Goal: Task Accomplishment & Management: Manage account settings

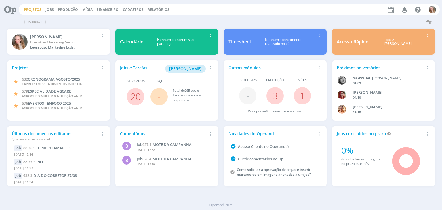
click at [38, 9] on link "Projetos" at bounding box center [33, 9] width 18 height 5
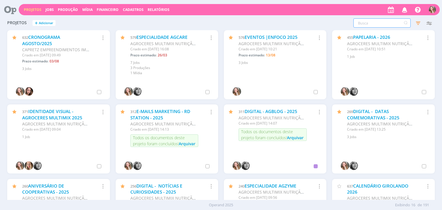
click at [371, 22] on input "text" at bounding box center [381, 22] width 57 height 9
type input "endo"
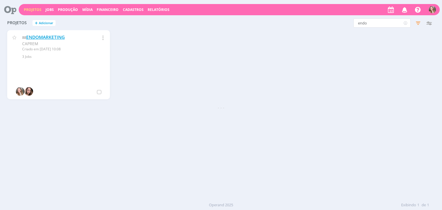
click at [53, 37] on link "ENDOMARKETING" at bounding box center [45, 37] width 39 height 6
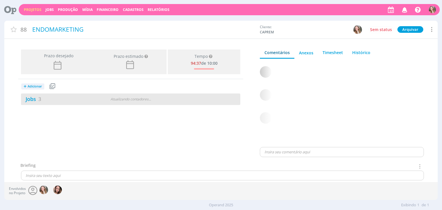
click at [60, 99] on div "Jobs 3" at bounding box center [58, 99] width 75 height 8
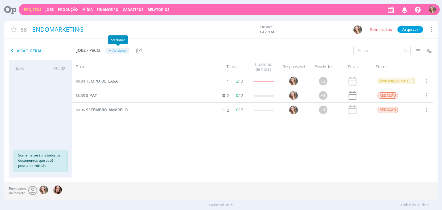
click at [116, 49] on span "Adicionar" at bounding box center [119, 51] width 14 height 4
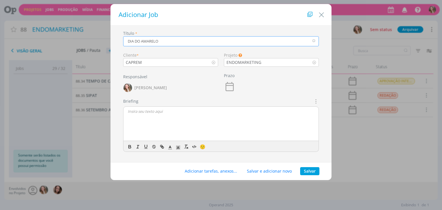
type input "DIA DO AMARELO"
click at [152, 111] on p "dialog" at bounding box center [221, 111] width 186 height 5
drag, startPoint x: 132, startPoint y: 121, endPoint x: 124, endPoint y: 108, distance: 15.9
click at [124, 108] on div "REDAÇÃO Bruna, prec" at bounding box center [220, 124] width 195 height 35
click at [313, 169] on button "Salvar" at bounding box center [309, 171] width 19 height 8
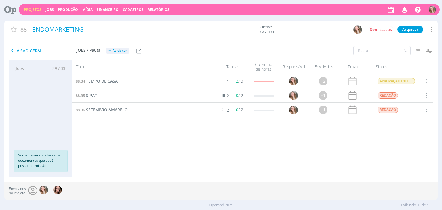
drag, startPoint x: 34, startPoint y: 6, endPoint x: 31, endPoint y: 7, distance: 3.1
click at [34, 6] on div "Projetos Jobs Produção [GEOGRAPHIC_DATA] Financeiro Cadastros Relatórios Notifi…" at bounding box center [229, 9] width 421 height 11
click at [31, 7] on link "Projetos" at bounding box center [33, 9] width 18 height 5
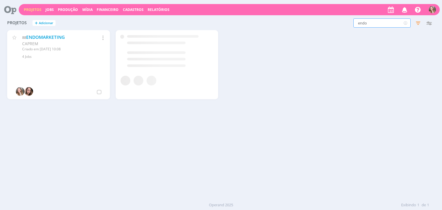
drag, startPoint x: 335, startPoint y: 20, endPoint x: 313, endPoint y: 18, distance: 22.8
click at [313, 18] on div "Projetos + Adicionar endo Filtros Filtrar Limpar endo Status Clientes 4 selecio…" at bounding box center [220, 23] width 433 height 14
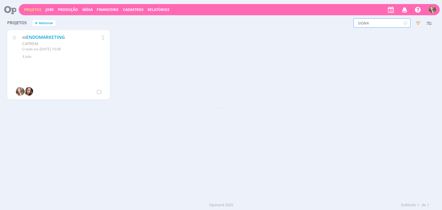
type input "SIGNA"
click at [61, 37] on link "SIGNA RESIDENCE" at bounding box center [47, 37] width 38 height 6
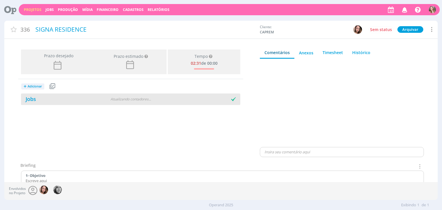
click at [65, 95] on div "Jobs" at bounding box center [58, 99] width 75 height 8
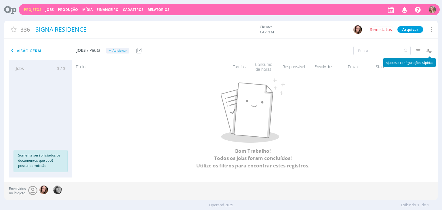
click at [425, 51] on icon "button" at bounding box center [429, 50] width 10 height 10
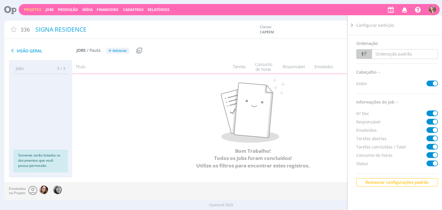
click at [353, 26] on icon at bounding box center [352, 25] width 6 height 6
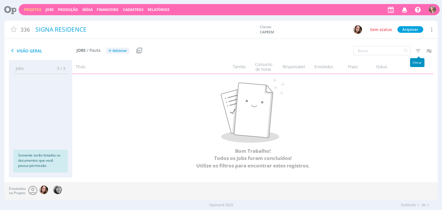
click at [415, 47] on icon "button" at bounding box center [418, 50] width 10 height 10
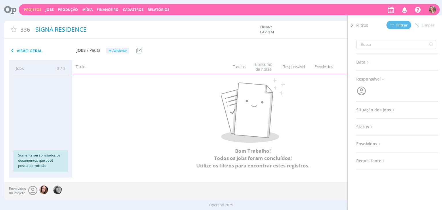
click at [384, 108] on span "Situação dos jobs" at bounding box center [376, 109] width 40 height 7
click at [395, 126] on span at bounding box center [394, 126] width 12 height 6
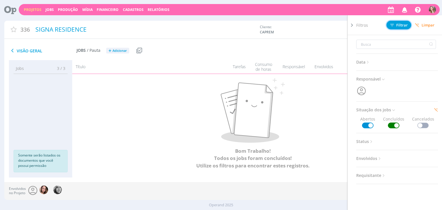
click at [400, 25] on span "Filtrar" at bounding box center [399, 25] width 18 height 4
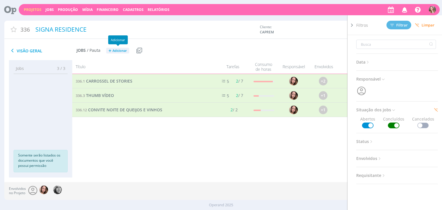
click at [117, 49] on span "Adicionar" at bounding box center [119, 51] width 14 height 4
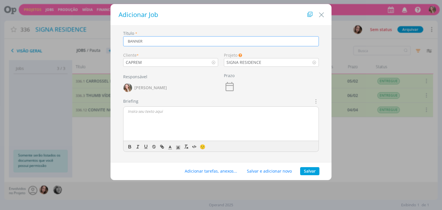
type input "BANNER"
click at [157, 116] on div "Briefings Predefinidos Não há briefings cadastrados. Briefing 🙂" at bounding box center [221, 125] width 196 height 54
click at [155, 119] on div "dialog" at bounding box center [220, 124] width 195 height 35
click at [312, 172] on button "Salvar" at bounding box center [309, 171] width 19 height 8
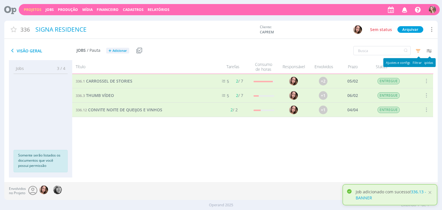
click at [419, 49] on icon "button" at bounding box center [418, 50] width 10 height 10
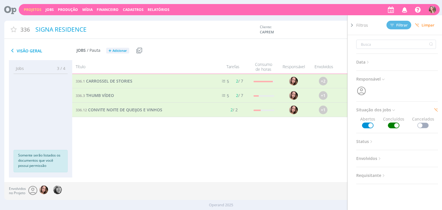
click at [388, 126] on span at bounding box center [394, 126] width 12 height 6
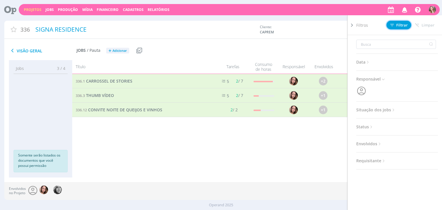
click at [392, 23] on icon at bounding box center [392, 25] width 4 height 4
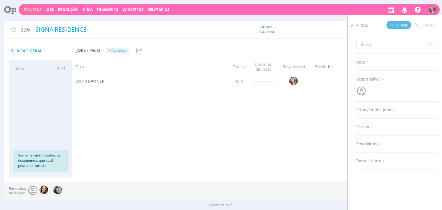
click at [96, 80] on span "BANNER" at bounding box center [96, 80] width 16 height 5
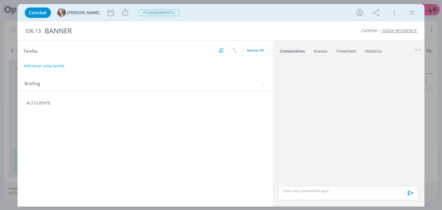
click at [66, 100] on p "ALT.CLIENTE" at bounding box center [144, 103] width 237 height 6
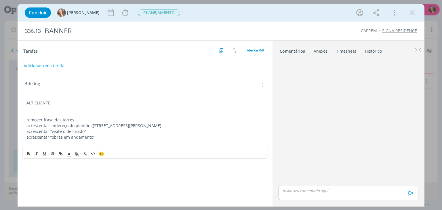
click at [26, 119] on p "remover frase das torres" at bounding box center [144, 120] width 237 height 6
click at [26, 125] on div "ALT.CLIENTE - remover frase das torres acrescentar endereço do plantão ([STREET…" at bounding box center [144, 123] width 245 height 50
click at [26, 131] on div "ALT.CLIENTE - remover frase das torres - acrescentar endereço do plantão ([STRE…" at bounding box center [144, 123] width 245 height 50
click at [27, 137] on p "acrescentar “obras em andamento”" at bounding box center [144, 137] width 237 height 6
click at [323, 50] on div "Anexos 0" at bounding box center [321, 51] width 14 height 6
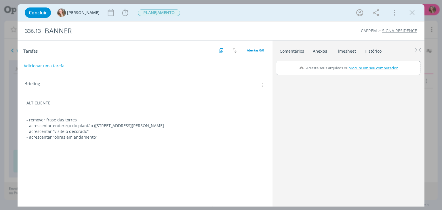
click at [331, 67] on label "Arraste seus arquivos ou procure em seu computador" at bounding box center [348, 67] width 103 height 7
click at [331, 62] on input "Arraste seus arquivos ou procure em seu computador" at bounding box center [348, 62] width 144 height 2
type input "C:\fakepath\WhatsApp_Image_[DATE]_at_16.42.09.jpeg"
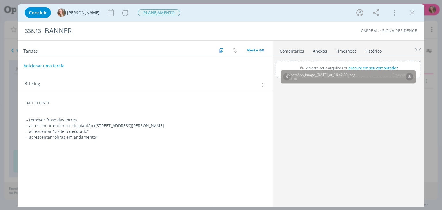
click at [126, 142] on p "dialog" at bounding box center [144, 143] width 237 height 6
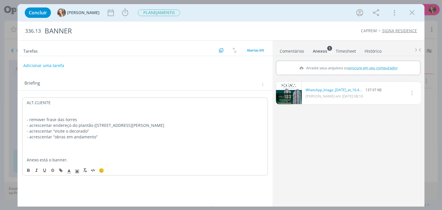
click at [46, 63] on button "Adicionar uma tarefa" at bounding box center [43, 66] width 41 height 10
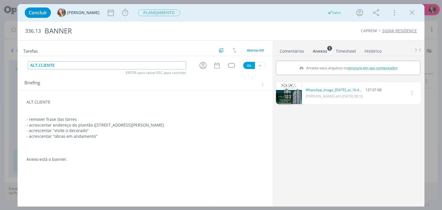
type input "ALT.CLIENTE"
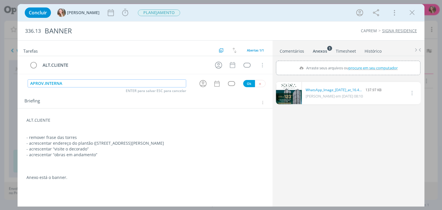
type input "APROV.INTERNA"
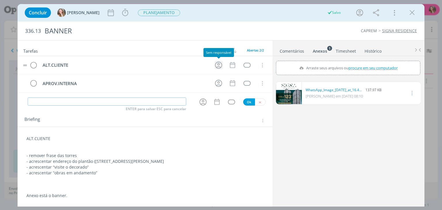
click at [221, 67] on icon "dialog" at bounding box center [218, 65] width 9 height 9
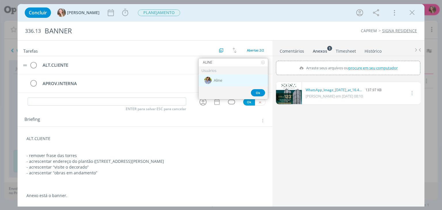
type input "ALINE"
click at [217, 81] on span "Aline" at bounding box center [218, 80] width 8 height 5
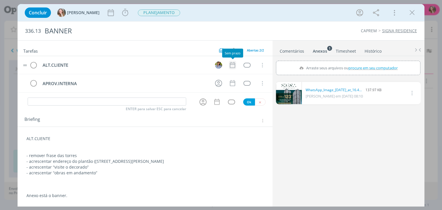
click at [231, 64] on icon "dialog" at bounding box center [232, 65] width 5 height 6
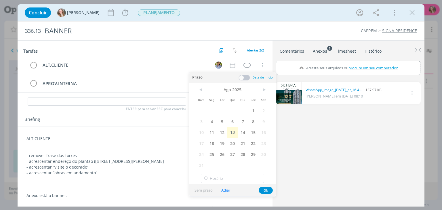
click at [233, 130] on span "13" at bounding box center [232, 132] width 10 height 11
click at [267, 192] on button "Ok" at bounding box center [266, 190] width 14 height 7
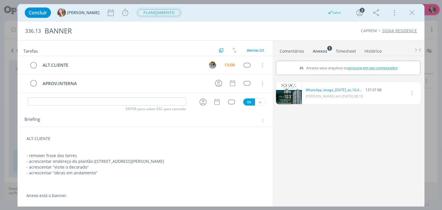
click at [146, 15] on span "PLANEJAMENTO" at bounding box center [159, 12] width 42 height 7
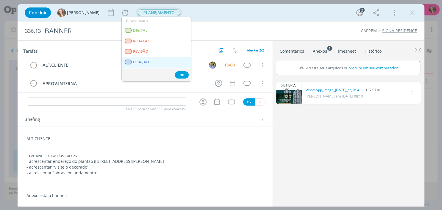
click at [157, 62] on link "CRIAÇÃO" at bounding box center [156, 62] width 69 height 11
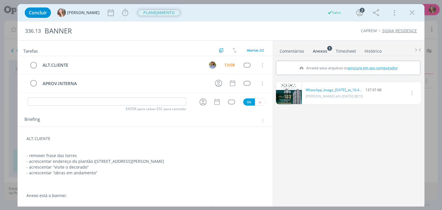
click at [141, 16] on span "PLANEJAMENTO" at bounding box center [159, 12] width 46 height 10
click at [147, 11] on span "CRIAÇÃO" at bounding box center [152, 12] width 28 height 7
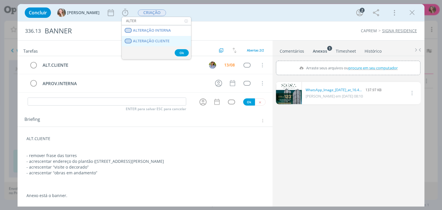
type input "ALTER"
click at [154, 39] on span "ALTERAÇÃO CLIENTE" at bounding box center [151, 41] width 37 height 5
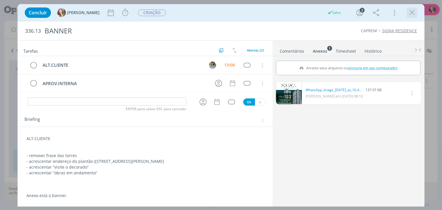
click at [414, 18] on div "dialog" at bounding box center [412, 12] width 10 height 10
drag, startPoint x: 416, startPoint y: 16, endPoint x: 411, endPoint y: 42, distance: 26.6
click at [416, 16] on button "dialog" at bounding box center [412, 12] width 9 height 9
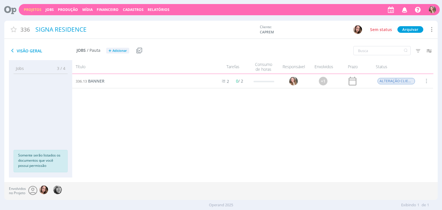
drag, startPoint x: 32, startPoint y: 9, endPoint x: 44, endPoint y: 14, distance: 13.3
click at [32, 9] on link "Projetos" at bounding box center [33, 9] width 18 height 5
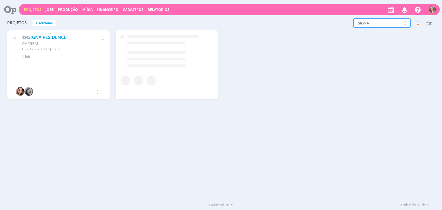
click at [309, 16] on div "Projetos Jobs Produção [GEOGRAPHIC_DATA] Financeiro Cadastros Relatórios Notifi…" at bounding box center [221, 105] width 442 height 210
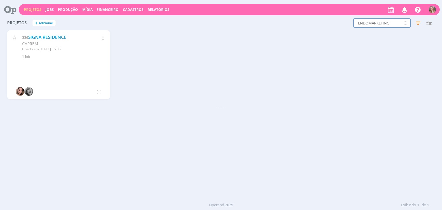
type input "ENDOMARKETING"
click at [37, 37] on link "ENDOMARKETING" at bounding box center [45, 37] width 39 height 6
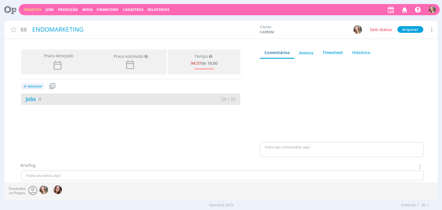
click at [70, 97] on div "Jobs 4" at bounding box center [76, 99] width 110 height 8
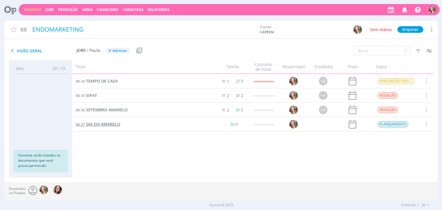
click at [104, 125] on span "DIA DO AMARELO" at bounding box center [103, 123] width 34 height 5
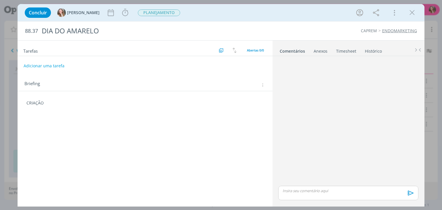
click at [64, 106] on div "CRIAÇÃO" at bounding box center [144, 103] width 245 height 10
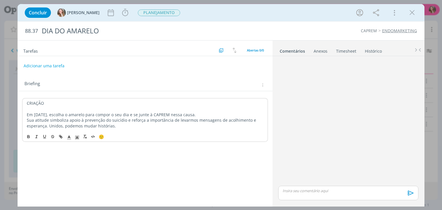
click at [139, 115] on p "Em [DATE], escolha o amarelo para compor o seu dia e se junte à CAPREM nessa ca…" at bounding box center [145, 115] width 236 height 6
click at [216, 116] on p "Em [DATE], escolha o amarelo para compor o seu look e se junte à CAPREM nessa c…" at bounding box center [145, 115] width 236 height 6
click at [110, 128] on p "Sua atitude simboliza apoio à prevenção do suicídio e reforça a importância de …" at bounding box center [145, 123] width 236 height 12
drag, startPoint x: 40, startPoint y: 127, endPoint x: 217, endPoint y: 4, distance: 215.4
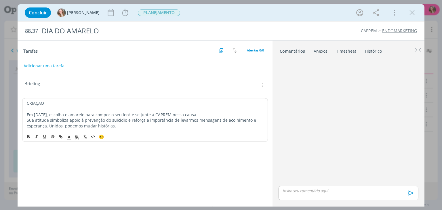
click at [41, 127] on p "Sua atitude simboliza apoio à prevenção do suicídio e reforça a importância de …" at bounding box center [145, 123] width 236 height 12
drag, startPoint x: 40, startPoint y: 126, endPoint x: 126, endPoint y: 125, distance: 86.3
click at [125, 126] on p "Sua atitude simboliza apoio à prevenção do suicídio e reforça a importância de …" at bounding box center [144, 123] width 237 height 12
click at [213, 118] on p "Sua atitude simboliza apoio à prevenção do suicídio e reforça a importância de …" at bounding box center [144, 123] width 237 height 12
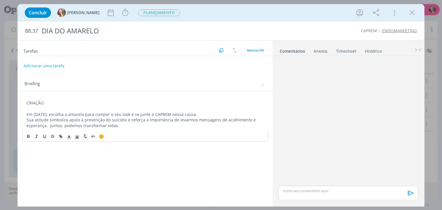
click at [216, 113] on p "Em [DATE], escolha o amarelo para compor o seu look e se junte à CAPREM nessa c…" at bounding box center [144, 115] width 237 height 6
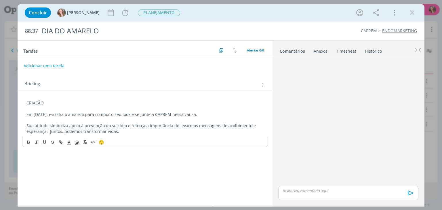
click at [99, 106] on p "dialog" at bounding box center [144, 109] width 237 height 6
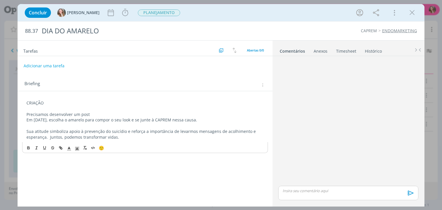
click at [143, 114] on p "Precisamos desenvolver um post" at bounding box center [144, 115] width 237 height 6
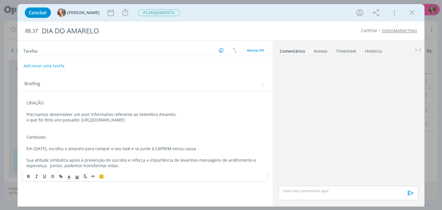
click at [66, 139] on p "Conteúdo:" at bounding box center [144, 137] width 237 height 6
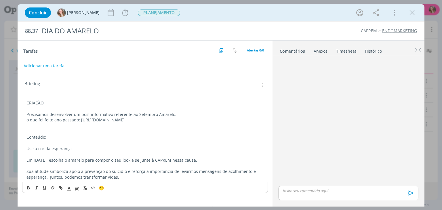
click at [49, 144] on p "dialog" at bounding box center [144, 143] width 237 height 6
click at [50, 136] on p "Conteúdo:" at bounding box center [144, 137] width 237 height 6
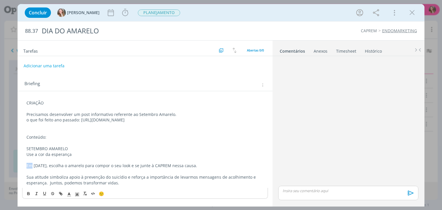
drag, startPoint x: 32, startPoint y: 166, endPoint x: 19, endPoint y: 165, distance: 13.0
click at [19, 165] on div "CRIAÇÃO Precisamos desenvolver um post informativo referente ao Setembro Amarel…" at bounding box center [145, 146] width 255 height 110
click at [410, 17] on div "dialog" at bounding box center [412, 12] width 10 height 10
drag, startPoint x: 411, startPoint y: 13, endPoint x: 354, endPoint y: 2, distance: 58.1
click at [411, 13] on icon "dialog" at bounding box center [412, 12] width 9 height 9
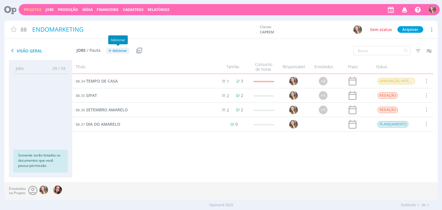
click at [113, 54] on h2 "Jobs / Pauta + Adicionar" at bounding box center [103, 50] width 53 height 12
click at [114, 49] on span "Adicionar" at bounding box center [119, 51] width 14 height 4
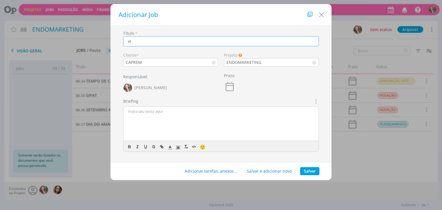
type input "a"
type input "ATUALIZAÇÕES DE BENEFÍCIOS DO RH"
click at [151, 113] on p "dialog" at bounding box center [221, 111] width 186 height 5
click at [310, 173] on button "Salvar" at bounding box center [309, 171] width 19 height 8
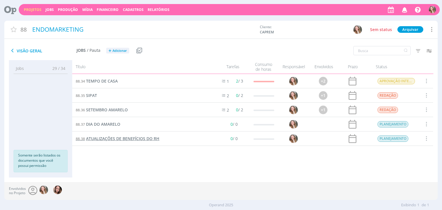
click at [116, 140] on span "ATUALIZAÇÕES DE BENEFÍCIOS DO RH" at bounding box center [122, 138] width 73 height 5
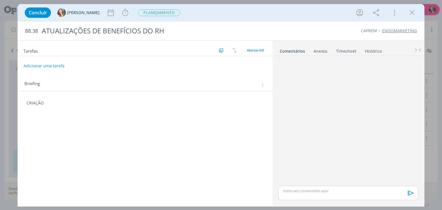
click at [320, 52] on div "Anexos 0" at bounding box center [321, 51] width 14 height 6
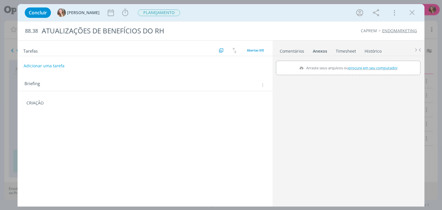
click at [343, 67] on label "Arraste seus arquivos ou procure em seu computador" at bounding box center [348, 67] width 103 height 7
click at [343, 62] on input "Arraste seus arquivos ou procure em seu computador" at bounding box center [348, 62] width 144 height 2
type input "C:\fakepath\WhatsApp_Image_[DATE]_at_11.54.43.jpeg"
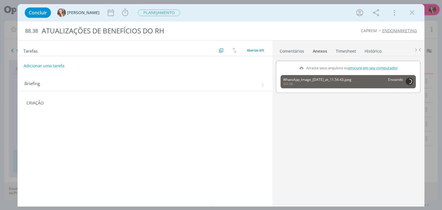
drag, startPoint x: 42, startPoint y: 95, endPoint x: 47, endPoint y: 103, distance: 9.9
click at [43, 96] on div "CRIAÇÃO 🙂" at bounding box center [145, 100] width 255 height 19
click at [47, 101] on p "CRIAÇÃO" at bounding box center [144, 103] width 237 height 6
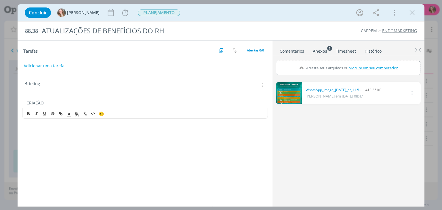
drag, startPoint x: 98, startPoint y: 96, endPoint x: 97, endPoint y: 100, distance: 4.3
click at [98, 96] on div "CRIAÇÃO 🙂" at bounding box center [145, 106] width 255 height 30
click at [94, 103] on p "CRIAÇÃO" at bounding box center [144, 103] width 237 height 6
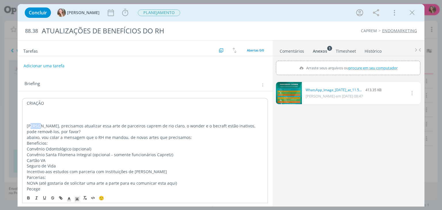
click at [29, 124] on p "[PERSON_NAME], precisamos atualizar essa arte de parceiros caprem de rio claro,…" at bounding box center [145, 129] width 236 height 12
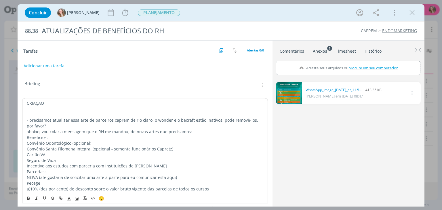
click at [31, 119] on p "- precisamos atualizar essa arte de parceiros caprem de rio claro, o wonder e o…" at bounding box center [145, 123] width 236 height 12
drag, startPoint x: 46, startPoint y: 118, endPoint x: 39, endPoint y: 111, distance: 9.6
click at [47, 117] on p "- precisamos atualizar essa arte de parceiros caprem de rio claro, o wonder e o…" at bounding box center [145, 123] width 236 height 12
click at [38, 110] on p "dialog" at bounding box center [145, 109] width 236 height 6
click at [29, 121] on p "- precisamos atualizar essa arte de parceiros caprem de rio claro, o wonder e o…" at bounding box center [145, 123] width 236 height 12
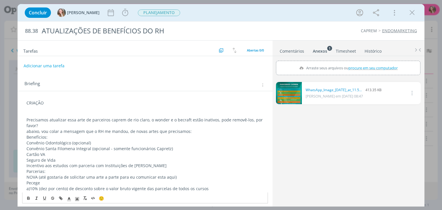
click at [117, 121] on p "Precisamos atualizar essa arte de parceiros caprem de rio claro, o wonder e o b…" at bounding box center [144, 123] width 237 height 12
click at [150, 121] on p "Precisamos atualizar essa arte de parceiros CAPREM de rio claro, o wonder e o b…" at bounding box center [144, 123] width 237 height 12
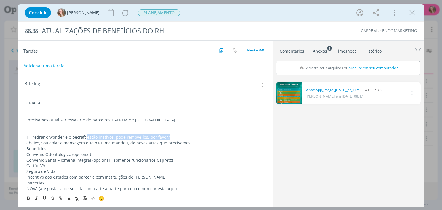
drag, startPoint x: 174, startPoint y: 136, endPoint x: 85, endPoint y: 137, distance: 88.6
click at [85, 137] on p "1 - retirar o wonder e o becraft estão inativos, pode removê-los, por favor?" at bounding box center [144, 137] width 237 height 6
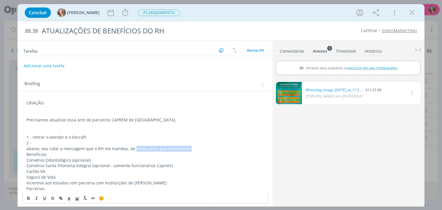
drag, startPoint x: 136, startPoint y: 149, endPoint x: 194, endPoint y: 147, distance: 58.4
click at [194, 147] on p "abaixo, vou colar a mensagem que o RH me mandou, de novas artes que precisamos:" at bounding box center [144, 149] width 237 height 6
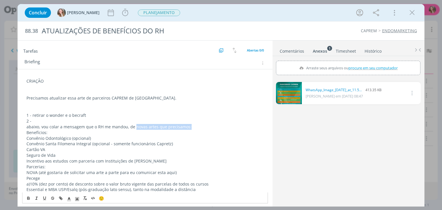
scroll to position [58, 0]
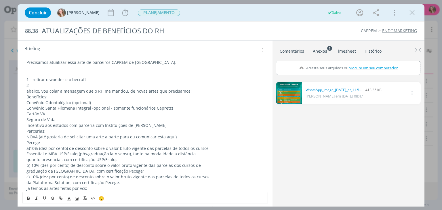
click at [126, 139] on p "NOVA (até gostaria de solicitar uma arte a parte para eu comunicar esta aqui)" at bounding box center [144, 137] width 237 height 6
click at [42, 87] on p "2 -" at bounding box center [144, 86] width 237 height 6
click at [33, 79] on p "1 - retirar o wonder e o becraft" at bounding box center [144, 80] width 237 height 6
click at [36, 87] on p "2 -" at bounding box center [144, 86] width 237 height 6
drag, startPoint x: 28, startPoint y: 91, endPoint x: 44, endPoint y: 91, distance: 16.4
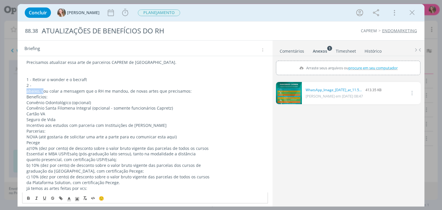
click at [44, 91] on p "abaixo, vou colar a mensagem que o RH me mandou, de novas artes que precisamos:" at bounding box center [144, 91] width 237 height 6
click at [289, 92] on link "dialog" at bounding box center [289, 93] width 26 height 22
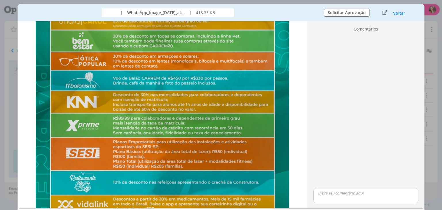
scroll to position [230, 0]
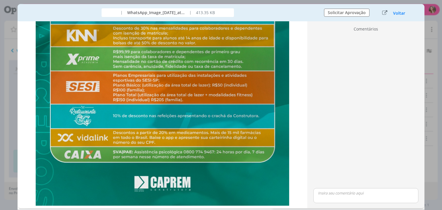
drag, startPoint x: 395, startPoint y: 12, endPoint x: 233, endPoint y: 75, distance: 174.3
click at [395, 13] on button "Voltar" at bounding box center [399, 13] width 13 height 5
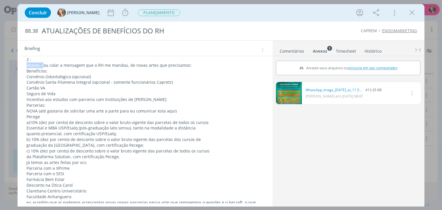
scroll to position [55, 0]
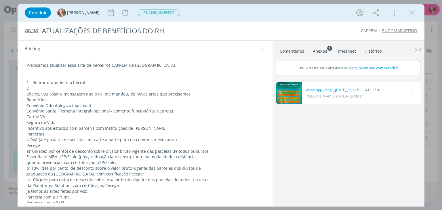
click at [101, 83] on p "1 - Retirar o wonder e o becraft" at bounding box center [144, 83] width 237 height 6
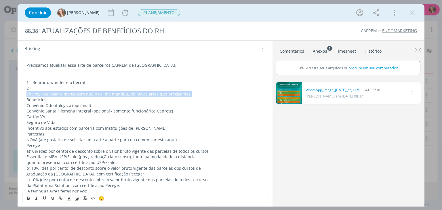
drag, startPoint x: 27, startPoint y: 95, endPoint x: 199, endPoint y: 91, distance: 172.1
click at [199, 91] on p "abaixo, vou colar a mensagem que o RH me mandou, de novas artes que precisamos:" at bounding box center [144, 94] width 237 height 6
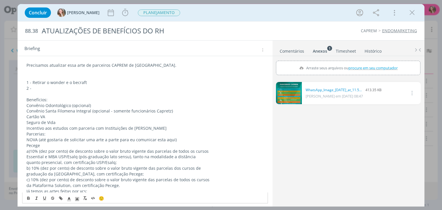
click at [160, 131] on p "Parcerias:" at bounding box center [144, 134] width 237 height 6
click at [155, 128] on p "Incentivo aos estudos com parceria com Instituições de [PERSON_NAME]" at bounding box center [144, 128] width 237 height 6
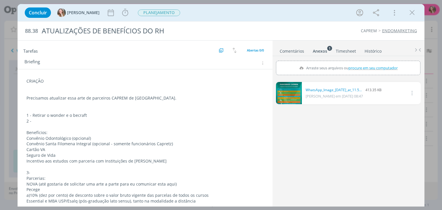
scroll to position [0, 0]
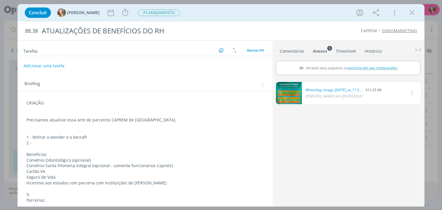
click at [47, 146] on p "dialog" at bounding box center [144, 149] width 237 height 6
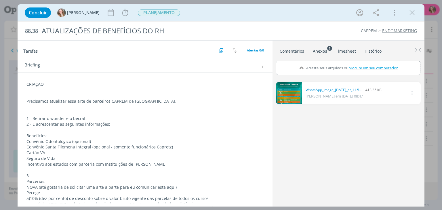
scroll to position [29, 0]
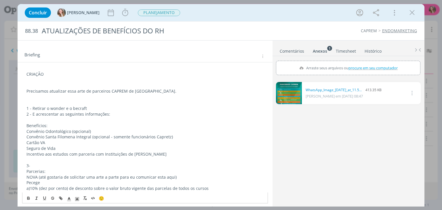
drag, startPoint x: 33, startPoint y: 163, endPoint x: 21, endPoint y: 128, distance: 36.8
click at [21, 128] on div "CRIAÇÃO Precisamos atualizar essa arte de parceiros CAPREM de [GEOGRAPHIC_DATA]…" at bounding box center [145, 185] width 255 height 247
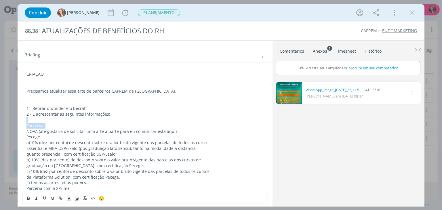
drag, startPoint x: 55, startPoint y: 125, endPoint x: 23, endPoint y: 120, distance: 32.5
click at [23, 120] on div "CRIAÇÃO Precisamos atualizar essa arte de parceiros CAPREM de [GEOGRAPHIC_DATA]…" at bounding box center [144, 159] width 245 height 181
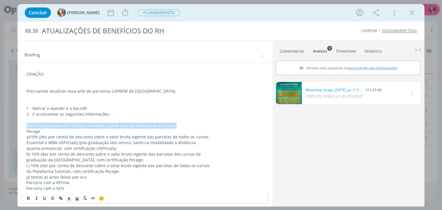
drag, startPoint x: 27, startPoint y: 125, endPoint x: 190, endPoint y: 126, distance: 163.7
click at [190, 126] on p "NOVA (até gostaria de solicitar uma arte a parte para eu comunicar esta aqui)" at bounding box center [144, 126] width 237 height 6
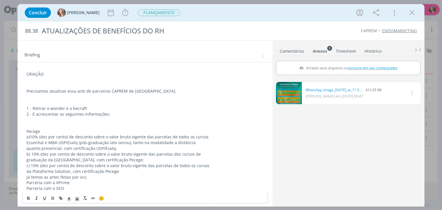
click at [52, 130] on p "Pecege" at bounding box center [144, 132] width 237 height 6
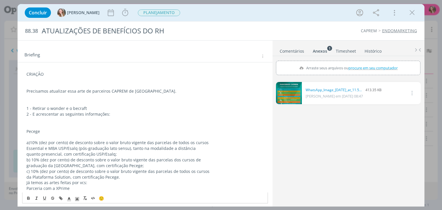
scroll to position [86, 0]
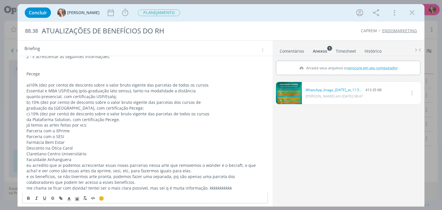
click at [138, 100] on p "b) 10% (dez por cento) de desconto sobre o valor bruto vigente das parcelas dos…" at bounding box center [144, 103] width 237 height 6
click at [173, 96] on p "quanto presencial, com certificação USP/Esalq;" at bounding box center [144, 97] width 237 height 6
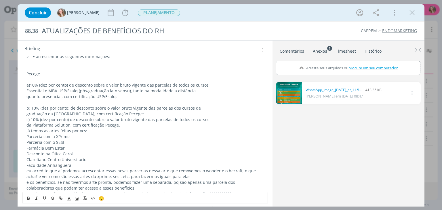
click at [155, 114] on p "graduação da [GEOGRAPHIC_DATA], com certificação Pecege;" at bounding box center [144, 114] width 237 height 6
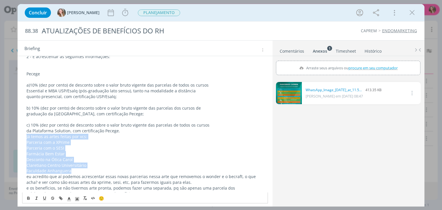
drag, startPoint x: 33, startPoint y: 142, endPoint x: 71, endPoint y: 170, distance: 47.5
click at [71, 170] on div "CRIAÇÃO Precisamos atualizar essa arte de parceiros CAPREM de [GEOGRAPHIC_DATA]…" at bounding box center [144, 108] width 245 height 193
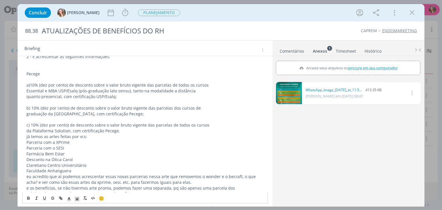
scroll to position [66, 0]
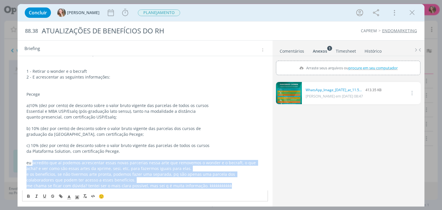
drag, startPoint x: 33, startPoint y: 160, endPoint x: 260, endPoint y: 189, distance: 228.8
click at [260, 189] on div "CRIAÇÃO Precisamos atualizar essa arte de parceiros CAPREM de [GEOGRAPHIC_DATA]…" at bounding box center [144, 111] width 245 height 159
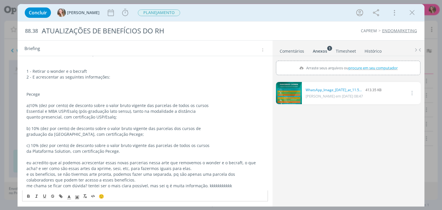
scroll to position [43, 0]
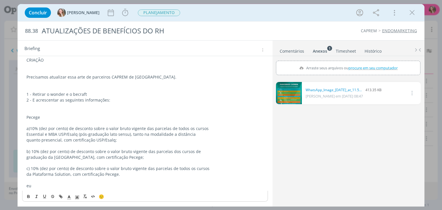
drag, startPoint x: 46, startPoint y: 184, endPoint x: 18, endPoint y: 184, distance: 27.9
click at [18, 184] on div "CRIAÇÃO Precisamos atualizar essa arte de parceiros CAPREM de [GEOGRAPHIC_DATA]…" at bounding box center [145, 126] width 255 height 156
click at [48, 117] on p "Pecege" at bounding box center [144, 117] width 237 height 6
drag, startPoint x: 52, startPoint y: 117, endPoint x: 14, endPoint y: 118, distance: 37.4
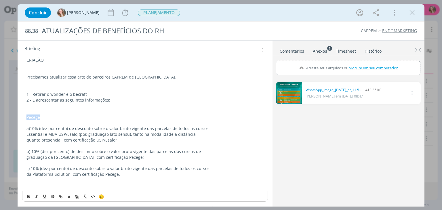
click at [14, 118] on div "Concluir [PERSON_NAME] Iniciar Apontar Data * [DATE] Horas * 00:00 Tarefa Selec…" at bounding box center [221, 105] width 442 height 210
click at [27, 198] on icon "dialog" at bounding box center [28, 196] width 5 height 5
click at [54, 143] on p "dialog" at bounding box center [144, 146] width 237 height 6
click at [130, 186] on p "dialog" at bounding box center [144, 186] width 237 height 6
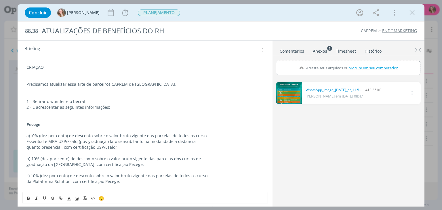
scroll to position [26, 0]
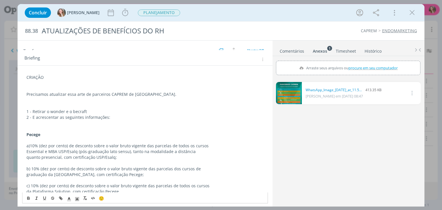
click at [87, 112] on p "1 - Retirar o wonder e o becraft" at bounding box center [144, 112] width 237 height 6
drag, startPoint x: 22, startPoint y: 75, endPoint x: 23, endPoint y: 81, distance: 6.1
click at [19, 76] on div "CRIAÇÃO Precisamos atualizar essa arte de parceiros CAPREM de [GEOGRAPHIC_DATA]…" at bounding box center [145, 149] width 255 height 167
click at [28, 198] on icon "dialog" at bounding box center [28, 198] width 5 height 5
click at [191, 109] on p "1 - Retirar o wonder e o becraft;" at bounding box center [144, 112] width 237 height 6
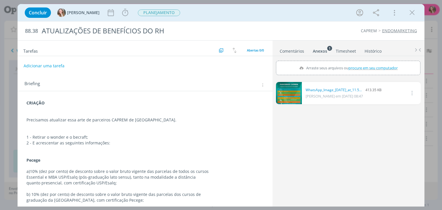
scroll to position [0, 0]
click at [139, 13] on span "PLANEJAMENTO" at bounding box center [159, 12] width 42 height 7
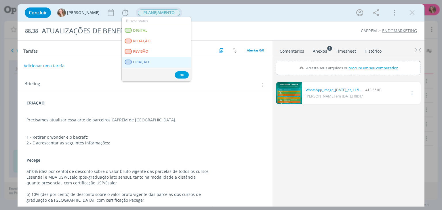
click at [145, 58] on link "CRIAÇÃO" at bounding box center [156, 62] width 69 height 11
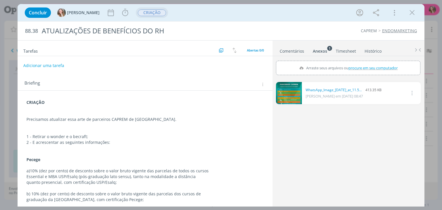
click at [51, 63] on button "Adicionar uma tarefa" at bounding box center [43, 66] width 41 height 10
type input "R"
type input "CRIAÇÃO"
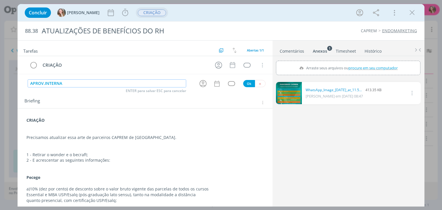
type input "APROV.INTERNA"
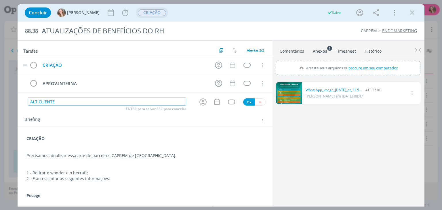
type input "ALT.CLIENTE"
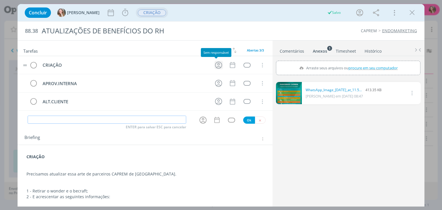
click at [214, 63] on icon "dialog" at bounding box center [218, 65] width 9 height 9
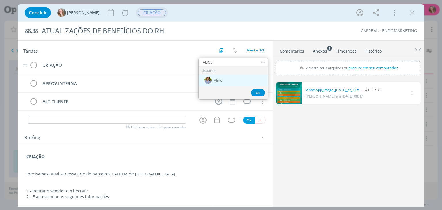
type input "ALINE"
drag, startPoint x: 221, startPoint y: 83, endPoint x: 222, endPoint y: 80, distance: 3.5
click at [221, 83] on div "Aline" at bounding box center [232, 81] width 69 height 12
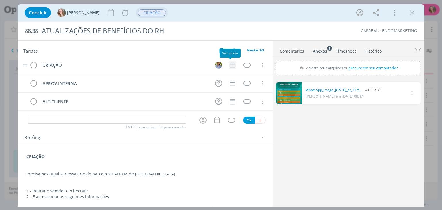
click at [230, 65] on icon "dialog" at bounding box center [232, 64] width 7 height 7
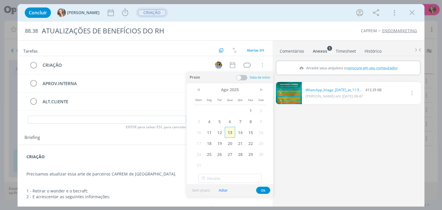
click at [229, 133] on span "13" at bounding box center [230, 132] width 10 height 11
click at [261, 190] on button "Ok" at bounding box center [263, 190] width 14 height 7
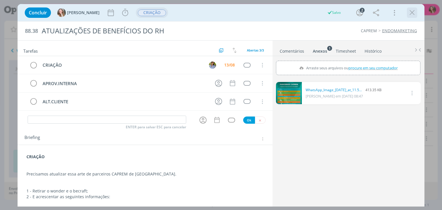
click at [410, 16] on icon "dialog" at bounding box center [412, 12] width 9 height 9
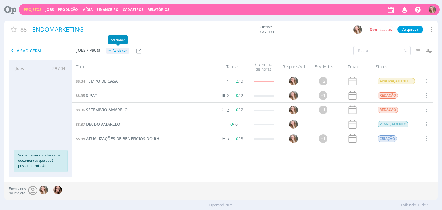
click at [117, 48] on button "+ Adicionar" at bounding box center [117, 51] width 23 height 6
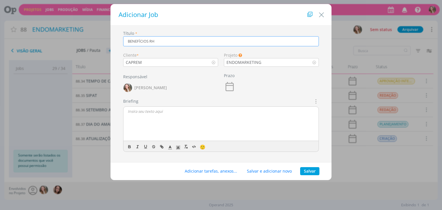
type input "BENEFÍCIOS RH"
click at [152, 114] on div "dialog" at bounding box center [220, 124] width 195 height 35
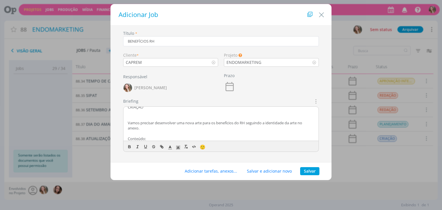
scroll to position [9, 0]
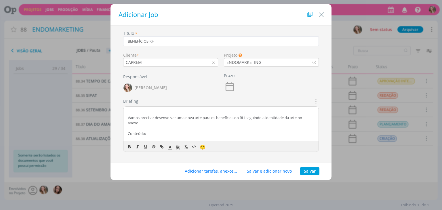
click at [153, 136] on p "dialog" at bounding box center [221, 138] width 186 height 5
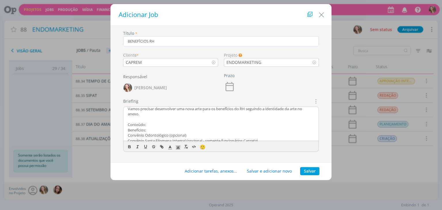
scroll to position [29, 0]
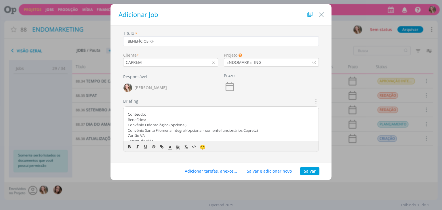
click at [150, 116] on p "Conteúdo:" at bounding box center [221, 114] width 186 height 5
click at [172, 128] on p "Convênio Odontológico (opcional)" at bounding box center [221, 130] width 186 height 5
click at [171, 126] on p "Benefícios:" at bounding box center [221, 124] width 186 height 5
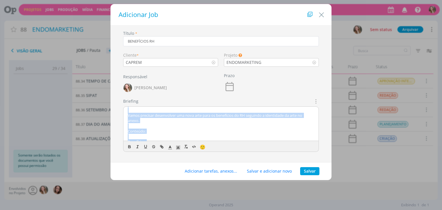
scroll to position [0, 0]
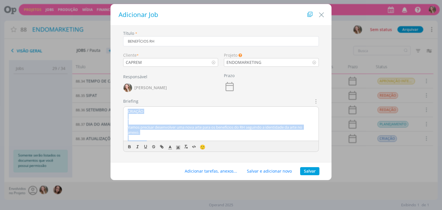
drag, startPoint x: 239, startPoint y: 136, endPoint x: 100, endPoint y: 103, distance: 143.7
click at [100, 103] on div "Adicionar Job Título * BENEFÍCIOS RH Cliente * CAPREM Projeto Os Jobs sem um pr…" at bounding box center [221, 105] width 442 height 210
copy div "CRIAÇÃO Vamos precisar desenvolver uma nova arte para os benefícios do RH segui…"
click at [309, 171] on button "Salvar" at bounding box center [309, 171] width 19 height 8
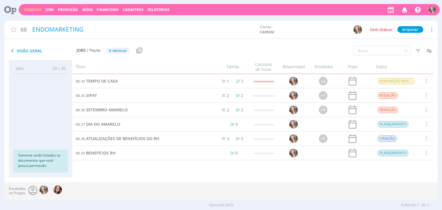
click at [99, 157] on div "88.39 BENEFÍCIOS RH" at bounding box center [141, 153] width 139 height 14
click at [101, 154] on span "BENEFÍCIOS RH" at bounding box center [101, 152] width 30 height 5
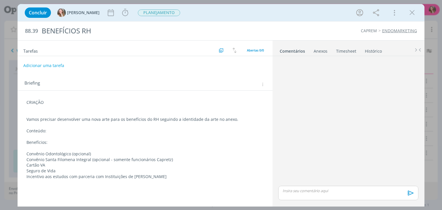
click at [57, 65] on button "Adicionar uma tarefa" at bounding box center [43, 66] width 41 height 10
type input "CRIAÇÃO"
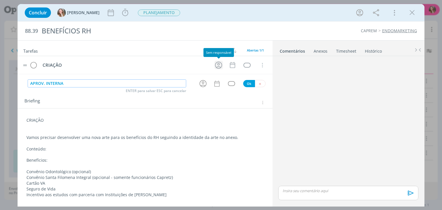
click at [221, 64] on icon "dialog" at bounding box center [218, 65] width 9 height 9
type input "APROV. INTERNA"
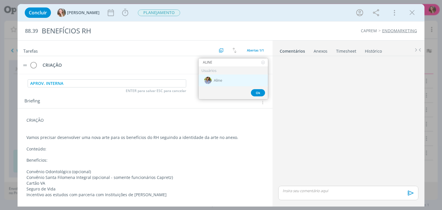
type input "ALINE"
click at [211, 82] on img "dialog" at bounding box center [207, 80] width 7 height 7
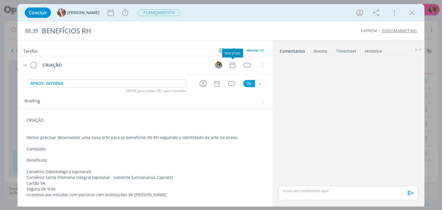
click at [235, 64] on icon "dialog" at bounding box center [232, 65] width 5 height 6
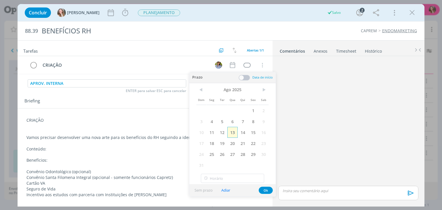
click at [231, 133] on span "13" at bounding box center [232, 132] width 10 height 11
click at [265, 190] on button "Ok" at bounding box center [266, 190] width 14 height 7
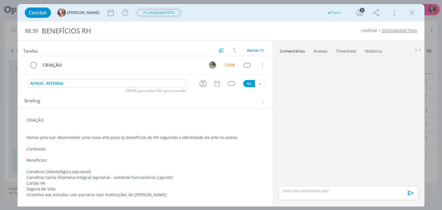
click at [138, 14] on span "PLANEJAMENTO" at bounding box center [159, 12] width 42 height 7
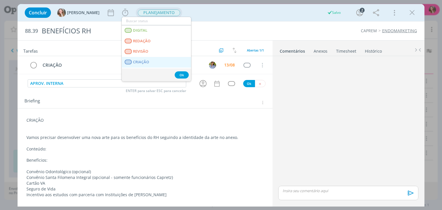
click at [148, 58] on link "CRIAÇÃO" at bounding box center [156, 62] width 69 height 11
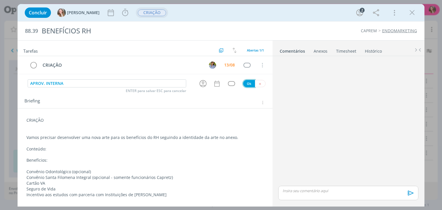
click at [250, 82] on button "Ok" at bounding box center [249, 83] width 12 height 7
click at [411, 13] on icon "dialog" at bounding box center [412, 12] width 9 height 9
